Goal: Information Seeking & Learning: Learn about a topic

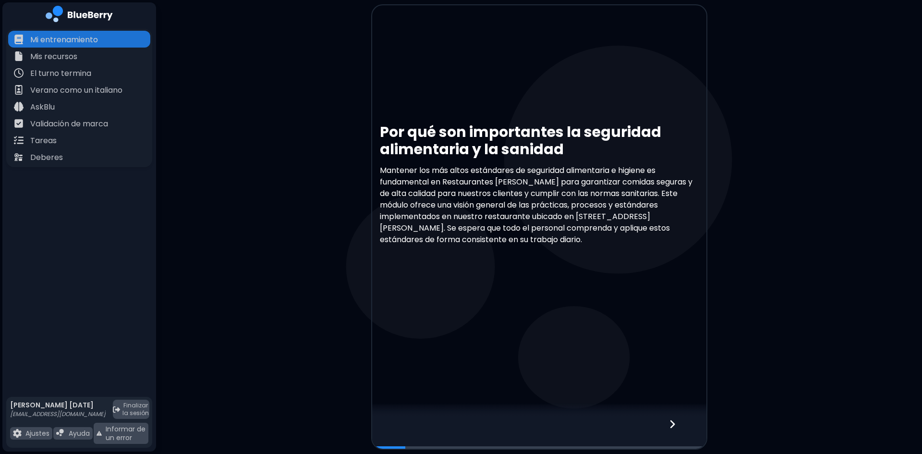
click at [672, 428] on icon at bounding box center [672, 424] width 7 height 11
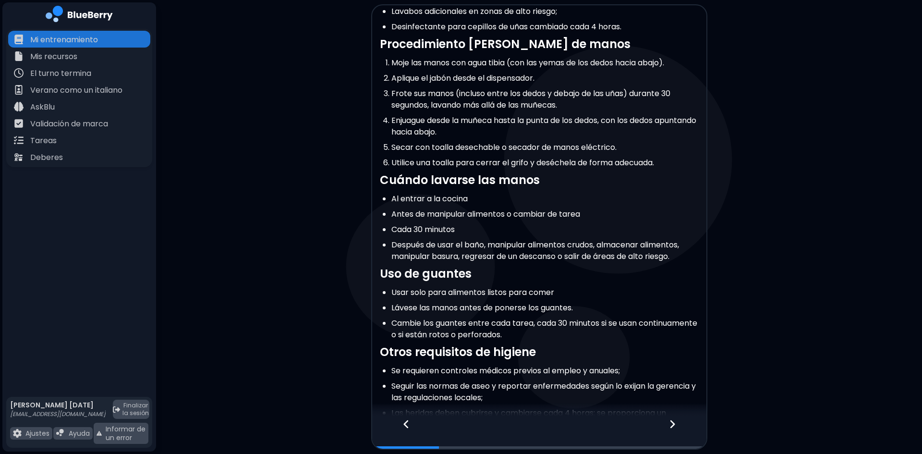
scroll to position [122, 0]
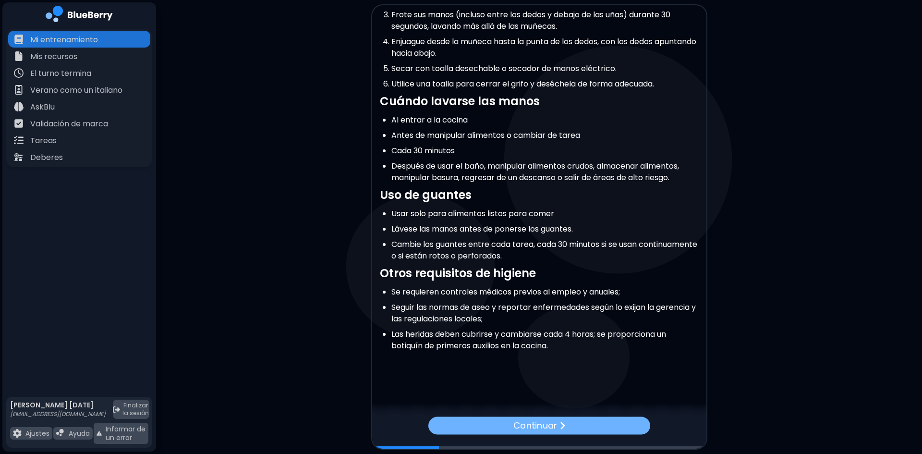
click at [521, 422] on font "Continuar" at bounding box center [535, 425] width 44 height 12
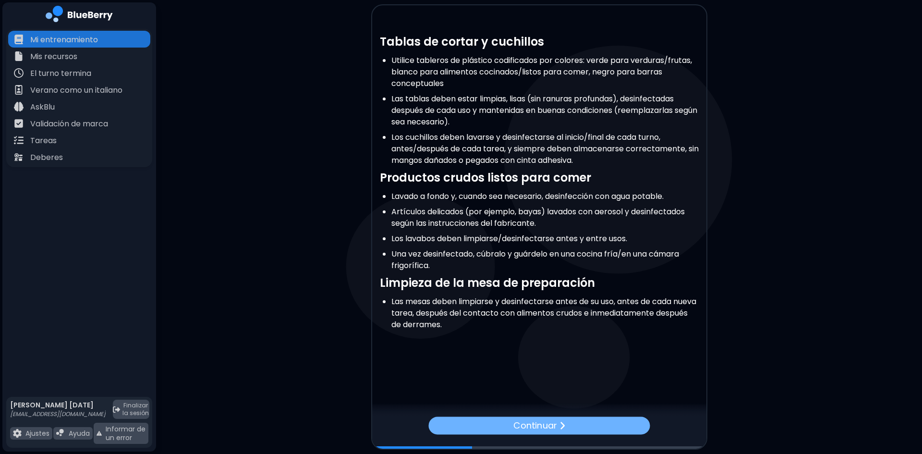
click at [483, 426] on div "Continuar" at bounding box center [538, 425] width 221 height 18
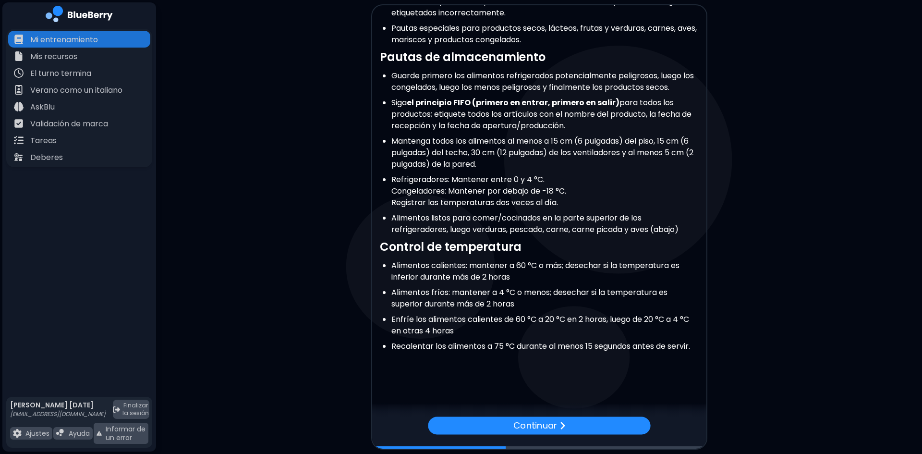
scroll to position [97, 0]
click at [576, 429] on div "Continuar" at bounding box center [539, 425] width 217 height 17
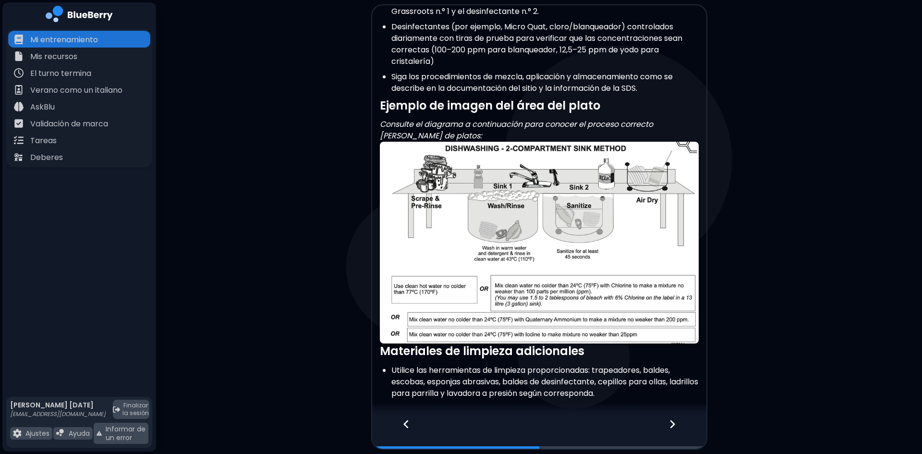
scroll to position [426, 0]
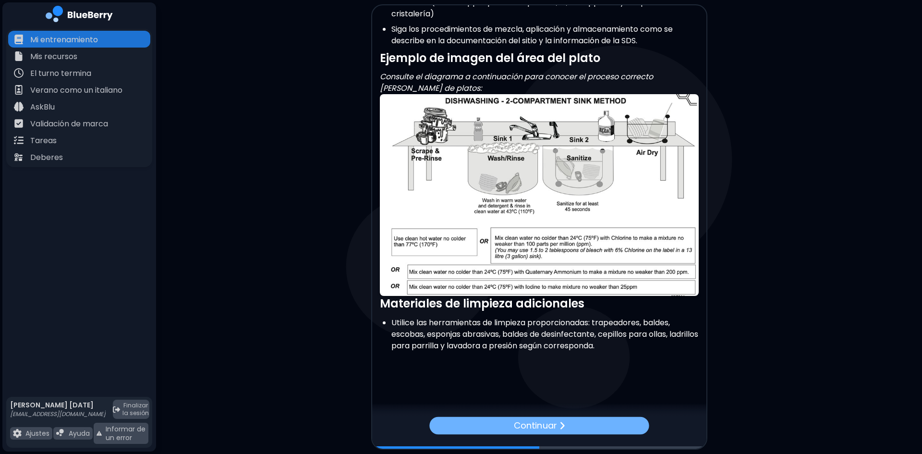
click at [579, 427] on div "Continuar" at bounding box center [538, 425] width 219 height 18
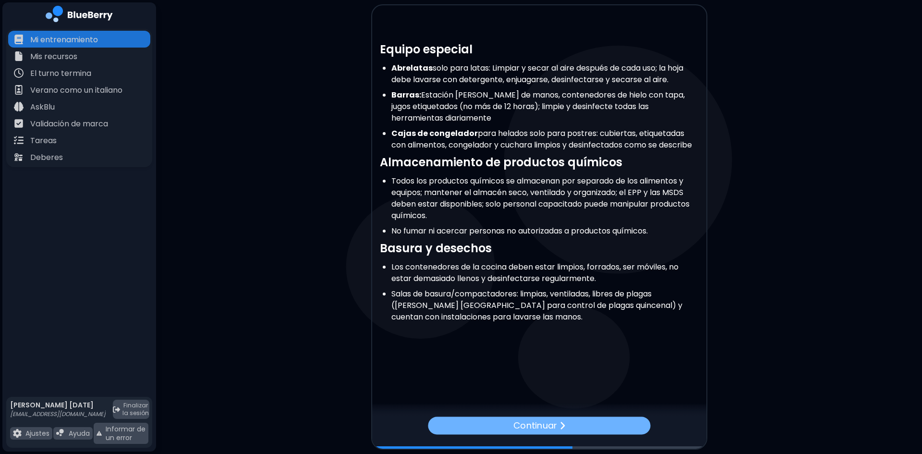
click at [593, 426] on div "Continuar" at bounding box center [539, 425] width 222 height 18
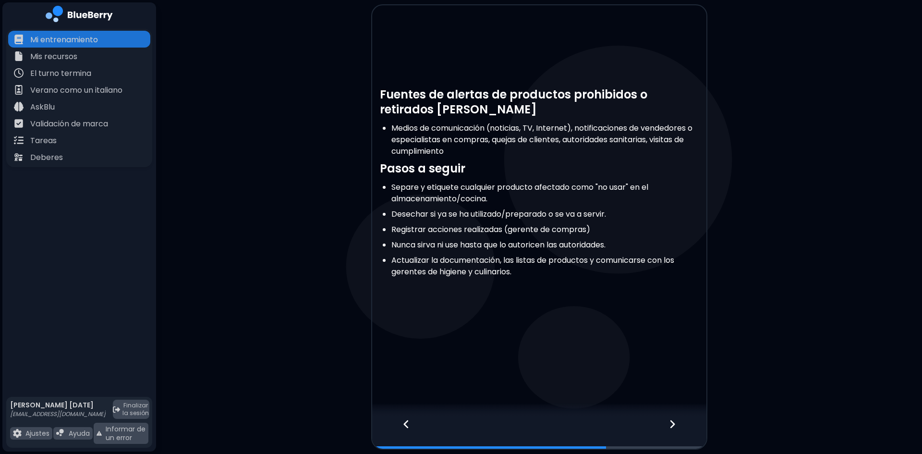
click at [673, 421] on icon at bounding box center [672, 424] width 7 height 11
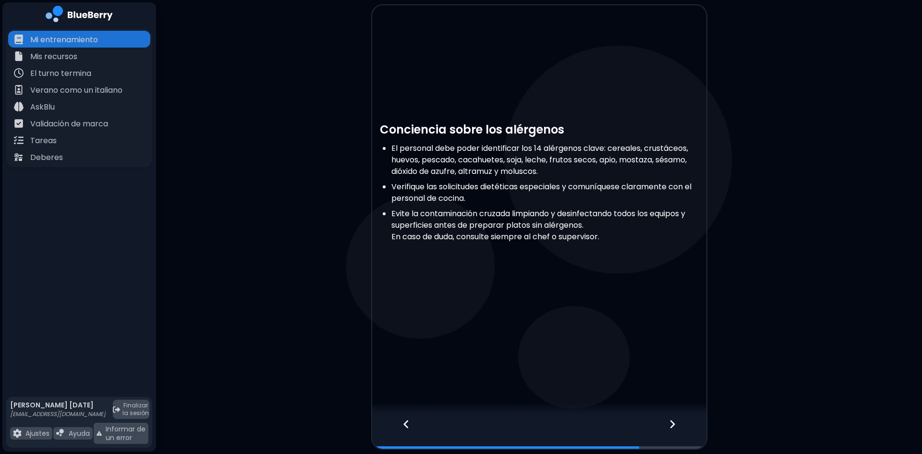
click at [671, 422] on icon at bounding box center [672, 424] width 7 height 11
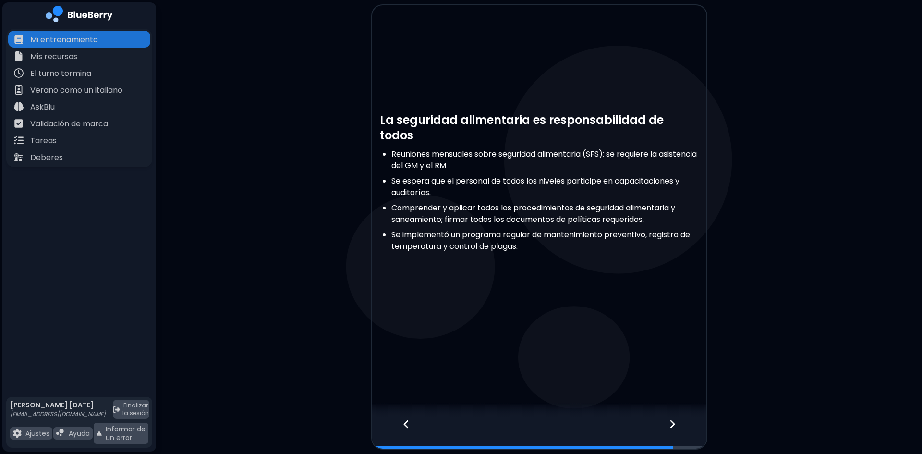
click at [672, 424] on icon at bounding box center [672, 424] width 7 height 11
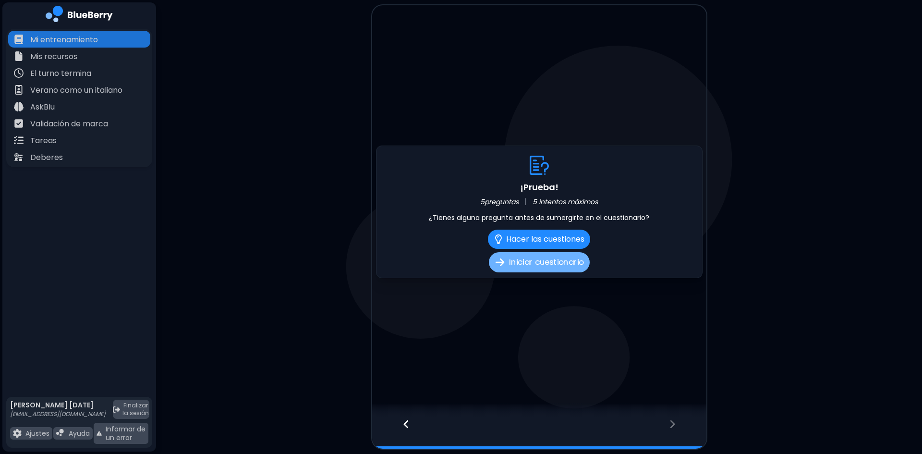
click at [541, 263] on font "Iniciar cuestionario" at bounding box center [546, 262] width 74 height 12
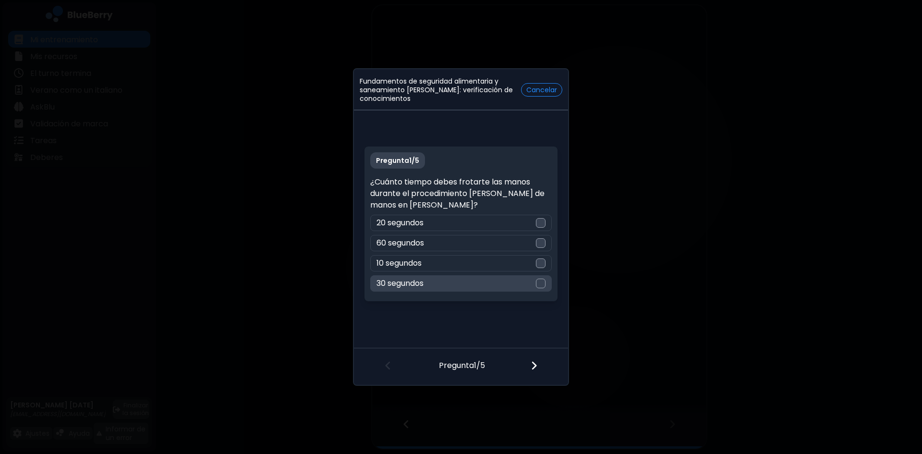
click at [539, 285] on div at bounding box center [541, 284] width 10 height 10
click at [534, 364] on img at bounding box center [534, 365] width 7 height 11
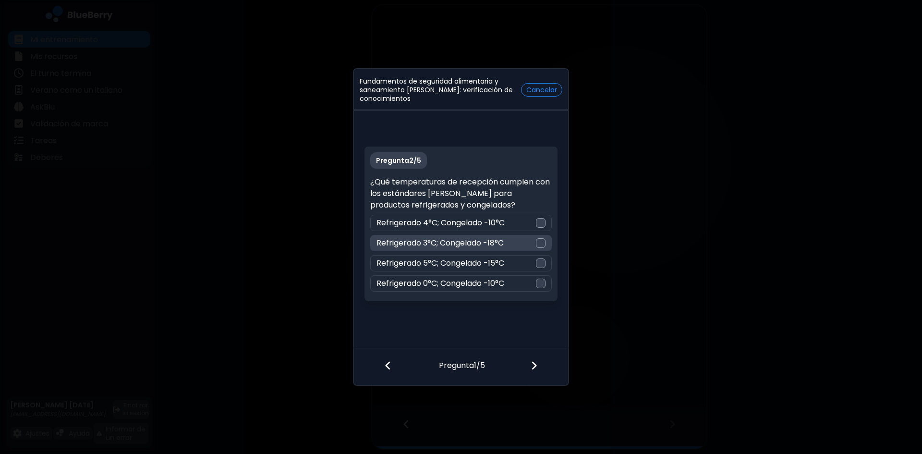
click at [542, 244] on div at bounding box center [541, 243] width 10 height 10
click at [531, 369] on img at bounding box center [534, 365] width 7 height 11
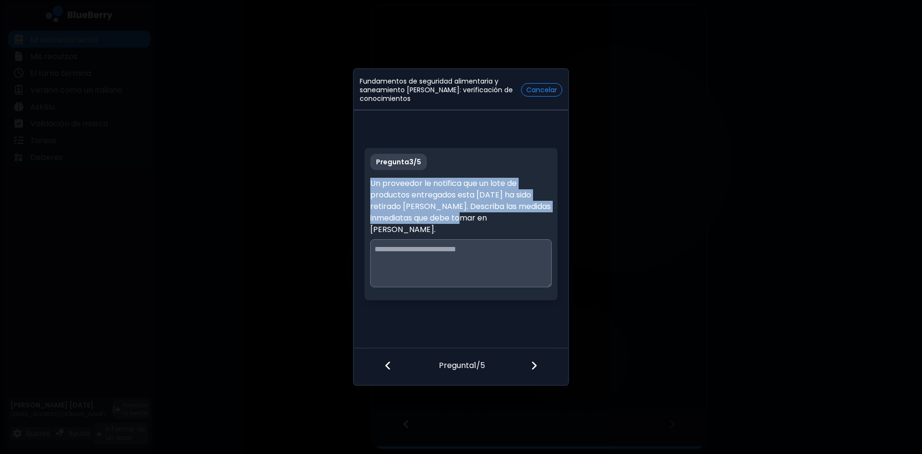
drag, startPoint x: 369, startPoint y: 183, endPoint x: 477, endPoint y: 221, distance: 114.1
click at [477, 221] on div "Pregunta 3 / 5 Un proveedor le notifica que un lote de productos entregados est…" at bounding box center [460, 224] width 193 height 152
copy font "Un proveedor le notifica que un lote de productos entregados esta [DATE] ha sid…"
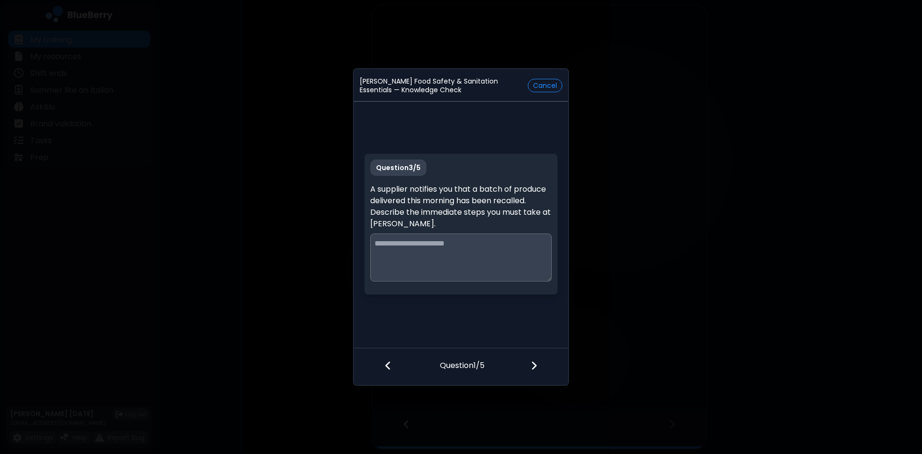
click at [439, 252] on textarea at bounding box center [460, 257] width 181 height 48
paste textarea "**********"
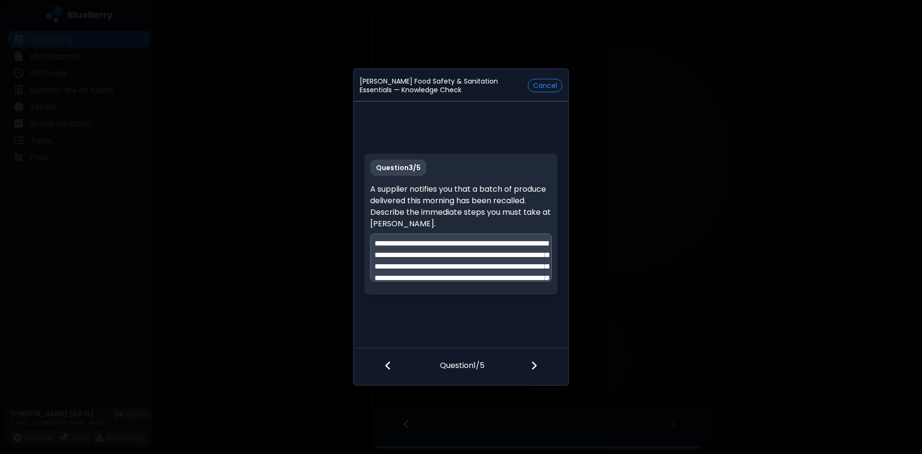
type textarea "**********"
click at [533, 366] on img at bounding box center [534, 365] width 7 height 11
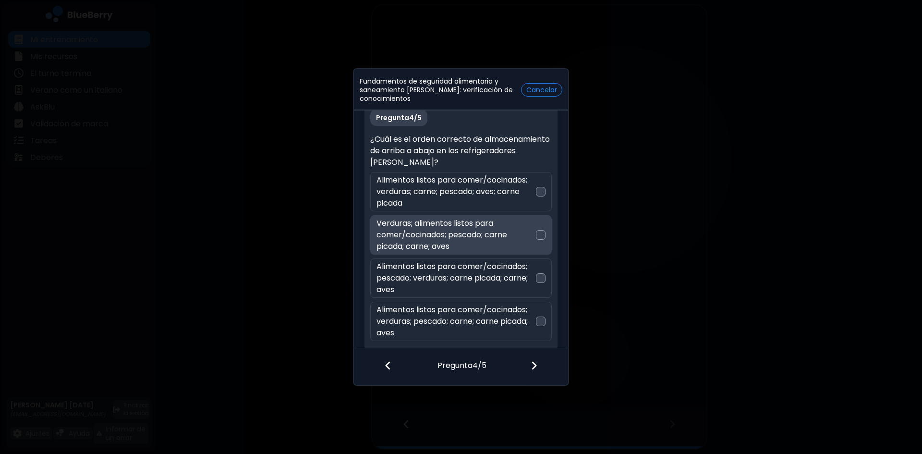
click at [538, 234] on div at bounding box center [541, 235] width 10 height 10
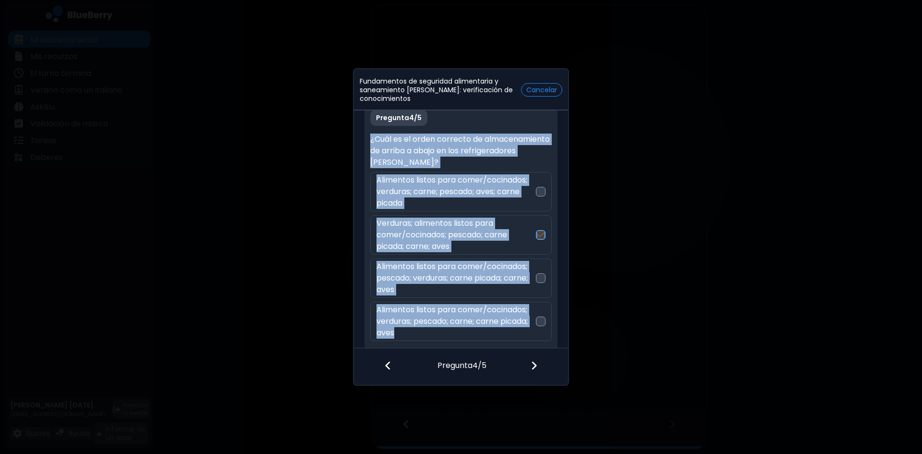
scroll to position [6, 0]
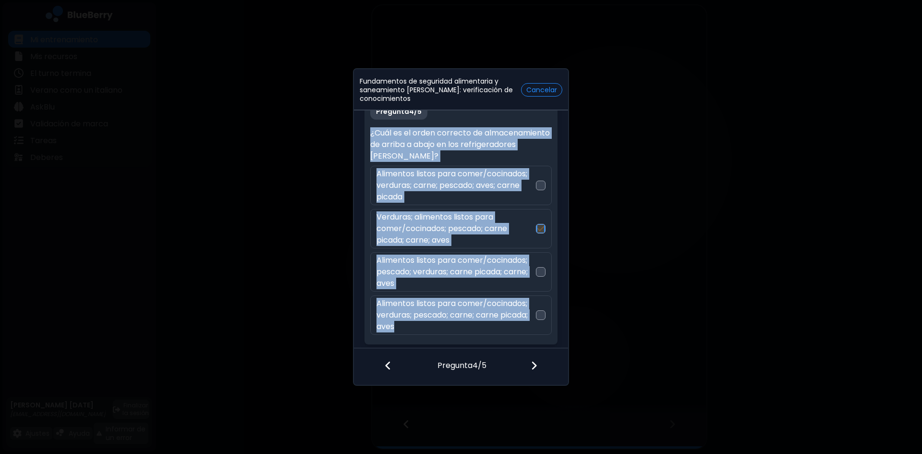
drag, startPoint x: 371, startPoint y: 136, endPoint x: 433, endPoint y: 342, distance: 215.1
click at [433, 342] on div "Pregunta 4 / 5 ¿Cuál es el orden correcto de almacenamiento de arriba a abajo e…" at bounding box center [460, 220] width 193 height 247
copy div "¿Cuál es el orden correcto de almacenamiento de arriba a abajo en los refrigera…"
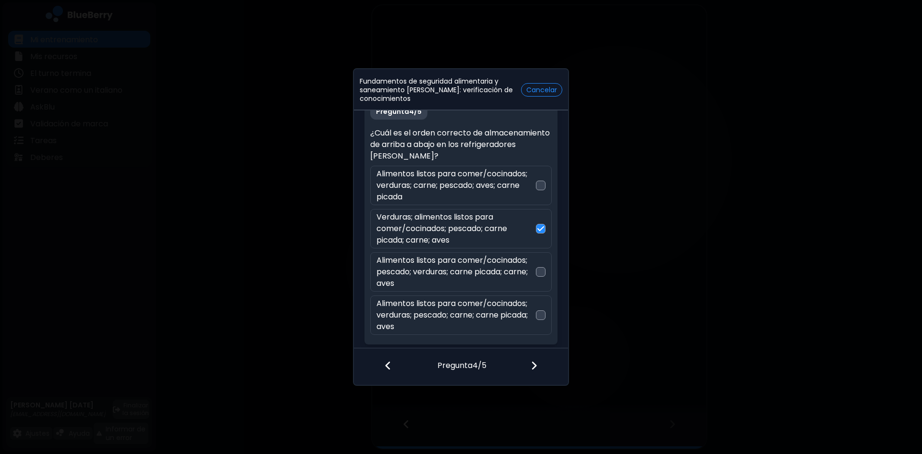
click at [615, 185] on div "Fundamentos de seguridad alimentaria y saneamiento [PERSON_NAME]: verificación …" at bounding box center [461, 227] width 922 height 454
click at [669, 68] on div "Fundamentos de seguridad alimentaria y saneamiento [PERSON_NAME]: verificación …" at bounding box center [461, 227] width 922 height 454
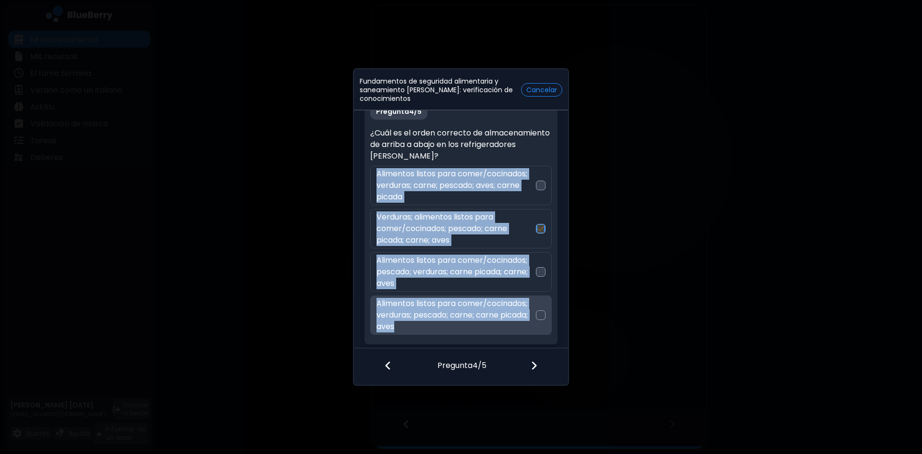
drag, startPoint x: 371, startPoint y: 172, endPoint x: 456, endPoint y: 328, distance: 177.3
click at [456, 328] on div "Pregunta 4 / 5 ¿Cuál es el orden correcto de almacenamiento de arriba a abajo e…" at bounding box center [460, 220] width 193 height 247
copy div "Alimentos listos para comer/cocinados; verduras; carne; pescado; aves; carne pi…"
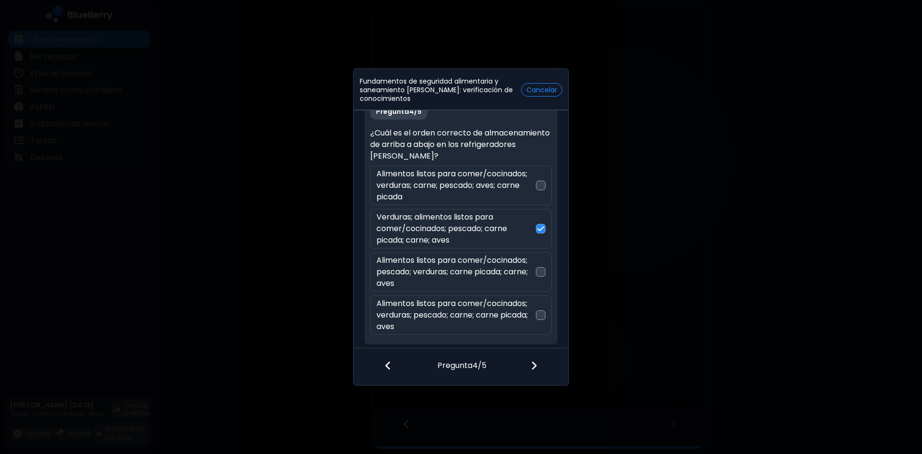
click at [622, 252] on div "Fundamentos de seguridad alimentaria y saneamiento [PERSON_NAME]: verificación …" at bounding box center [461, 227] width 922 height 454
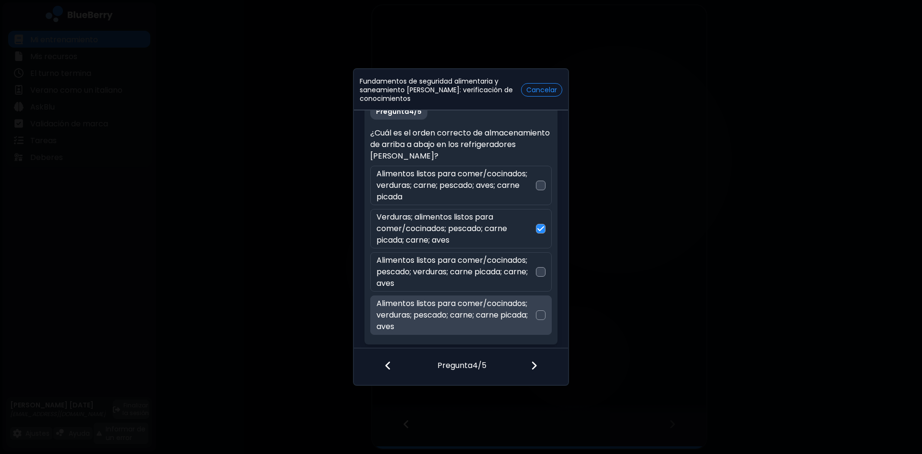
click at [538, 315] on div at bounding box center [541, 315] width 10 height 10
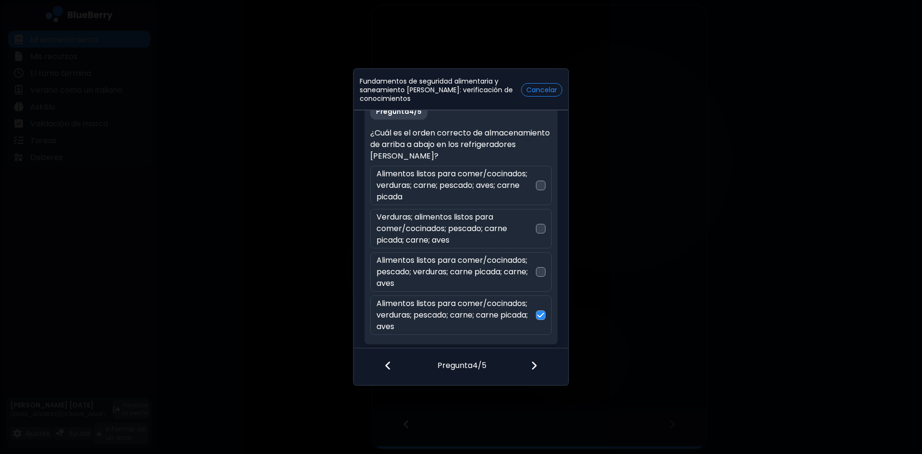
click at [533, 368] on img at bounding box center [534, 365] width 7 height 11
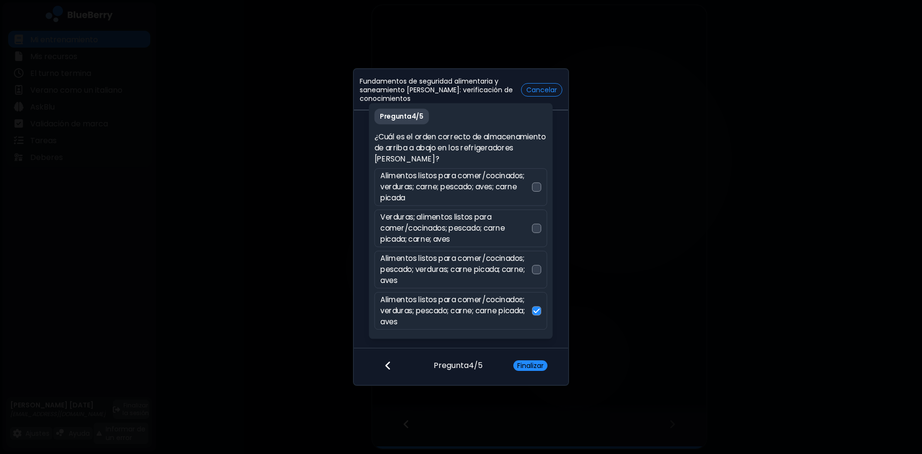
scroll to position [0, 0]
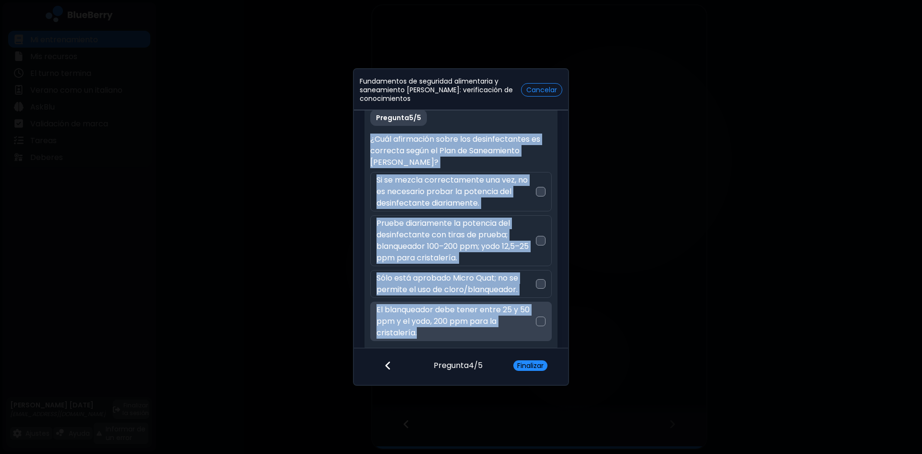
drag, startPoint x: 369, startPoint y: 134, endPoint x: 451, endPoint y: 330, distance: 212.2
click at [451, 330] on div "Pregunta 5 / 5 ¿Cuál afirmación sobre los desinfectantes es correcta según el P…" at bounding box center [460, 227] width 193 height 247
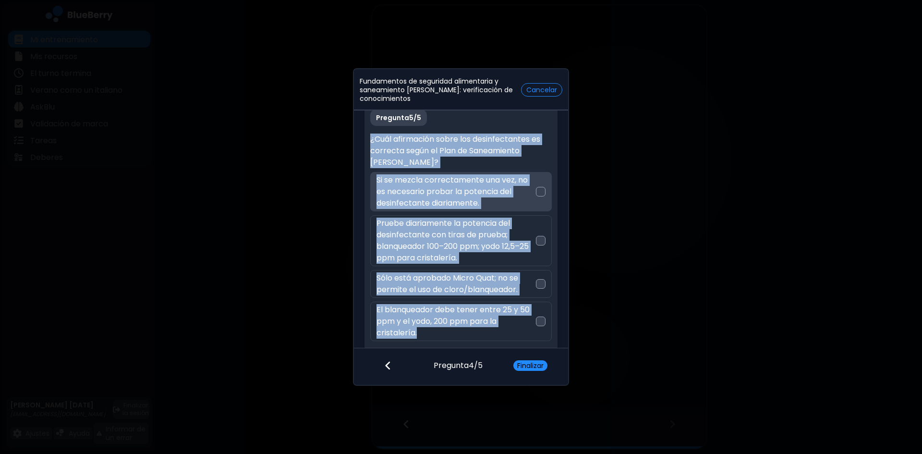
copy div "¿Cuál afirmación sobre los desinfectantes es correcta según el Plan de Saneamie…"
click at [667, 305] on div "Fundamentos de seguridad alimentaria y saneamiento [PERSON_NAME]: verificación …" at bounding box center [461, 227] width 922 height 454
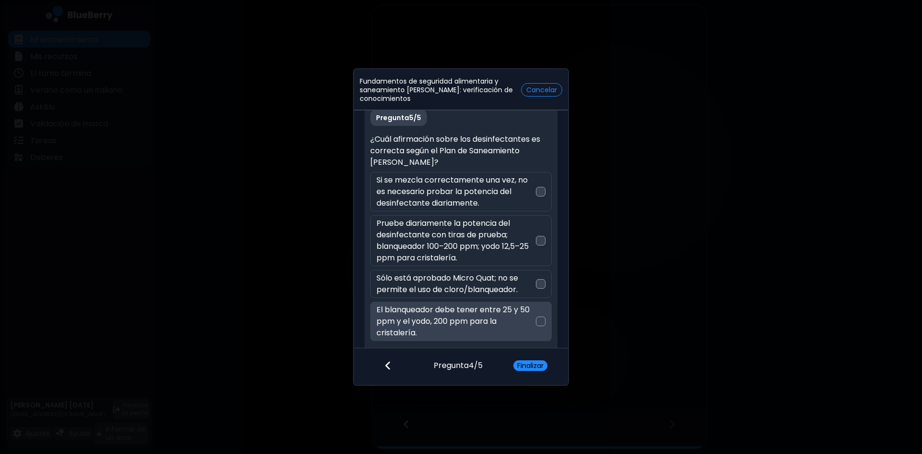
click at [538, 322] on div at bounding box center [541, 321] width 10 height 10
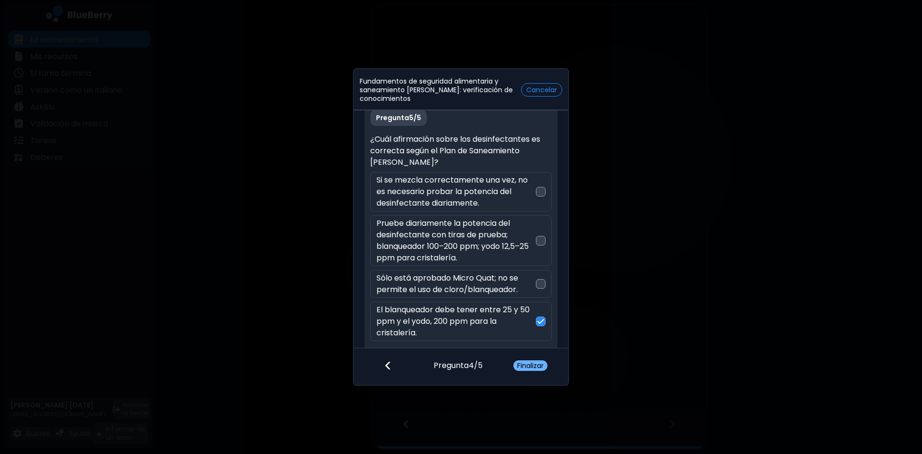
click at [536, 365] on font "Finalizar" at bounding box center [530, 366] width 26 height 10
